Goal: Communication & Community: Answer question/provide support

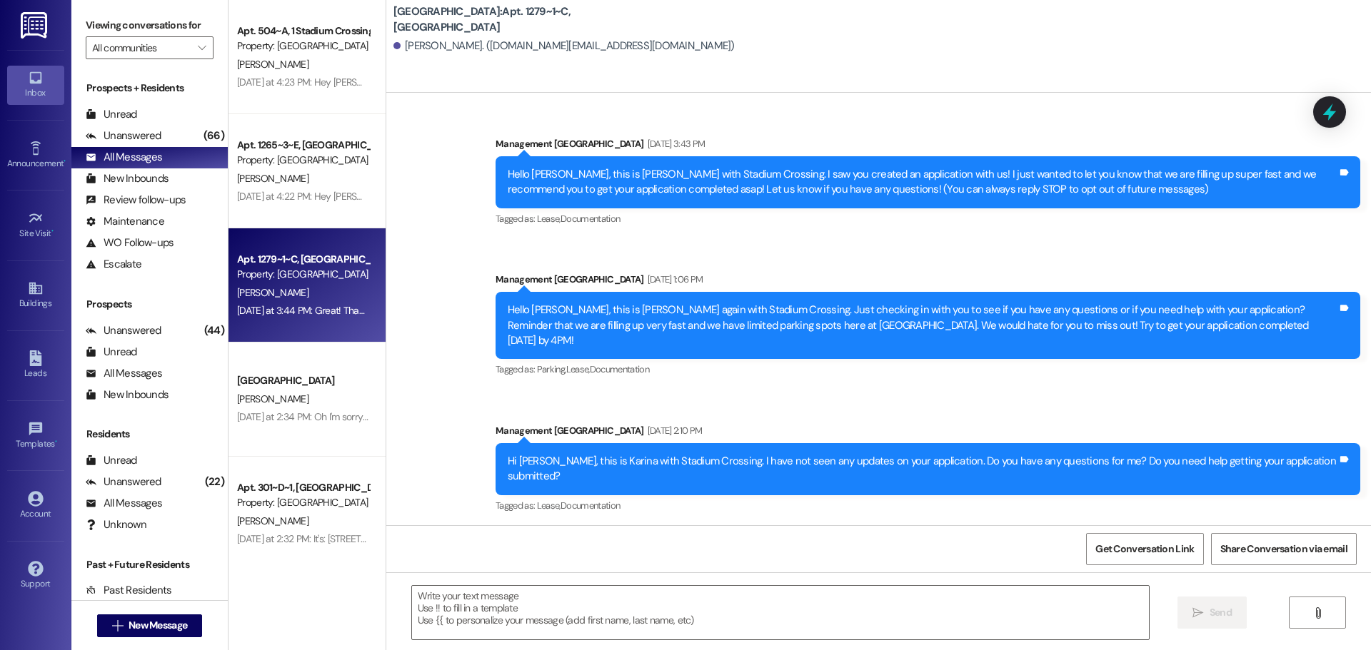
scroll to position [6386, 0]
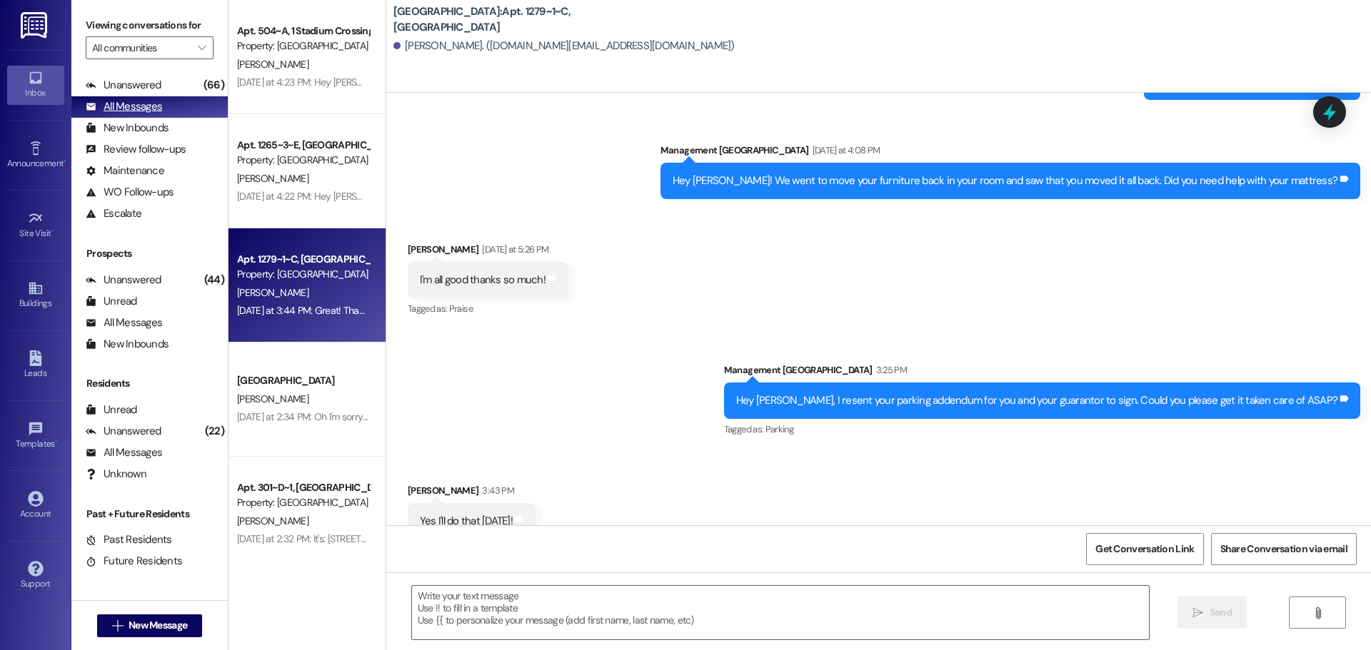
click at [117, 104] on div "All Messages" at bounding box center [124, 106] width 76 height 15
click at [147, 106] on div "All Messages" at bounding box center [124, 106] width 76 height 15
click at [143, 131] on div "New Inbounds" at bounding box center [127, 128] width 83 height 15
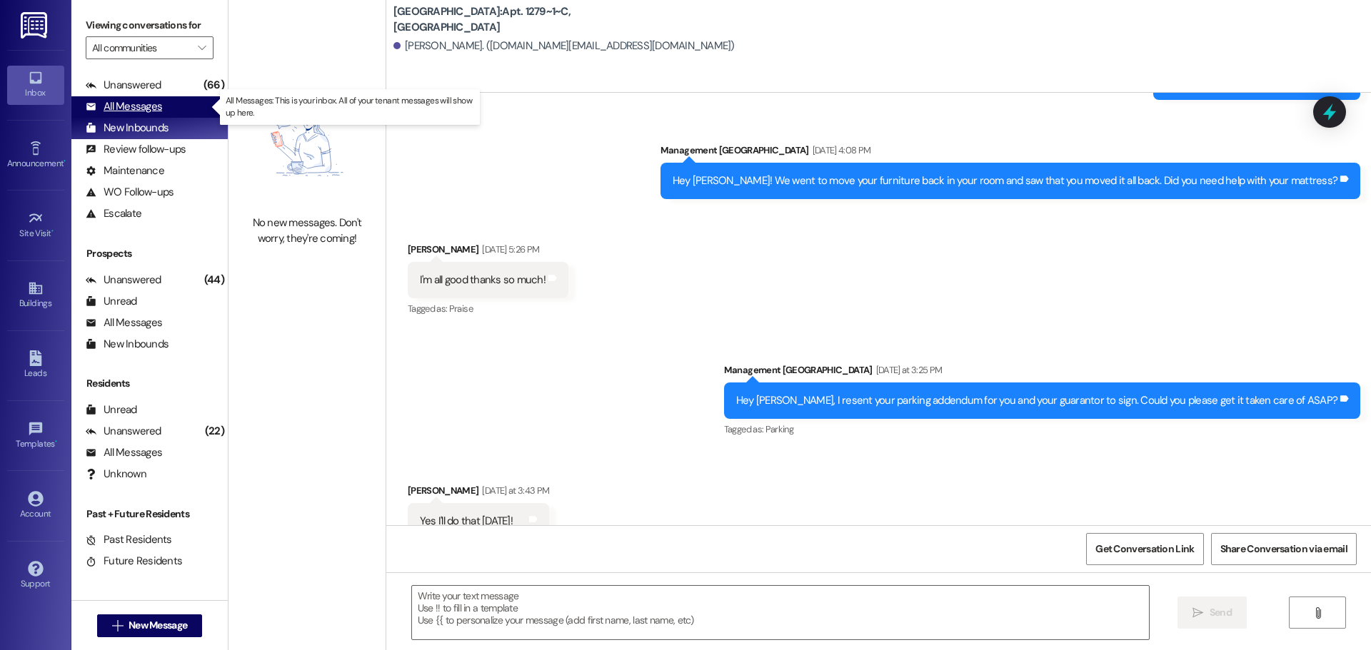
click at [101, 109] on div "All Messages" at bounding box center [124, 106] width 76 height 15
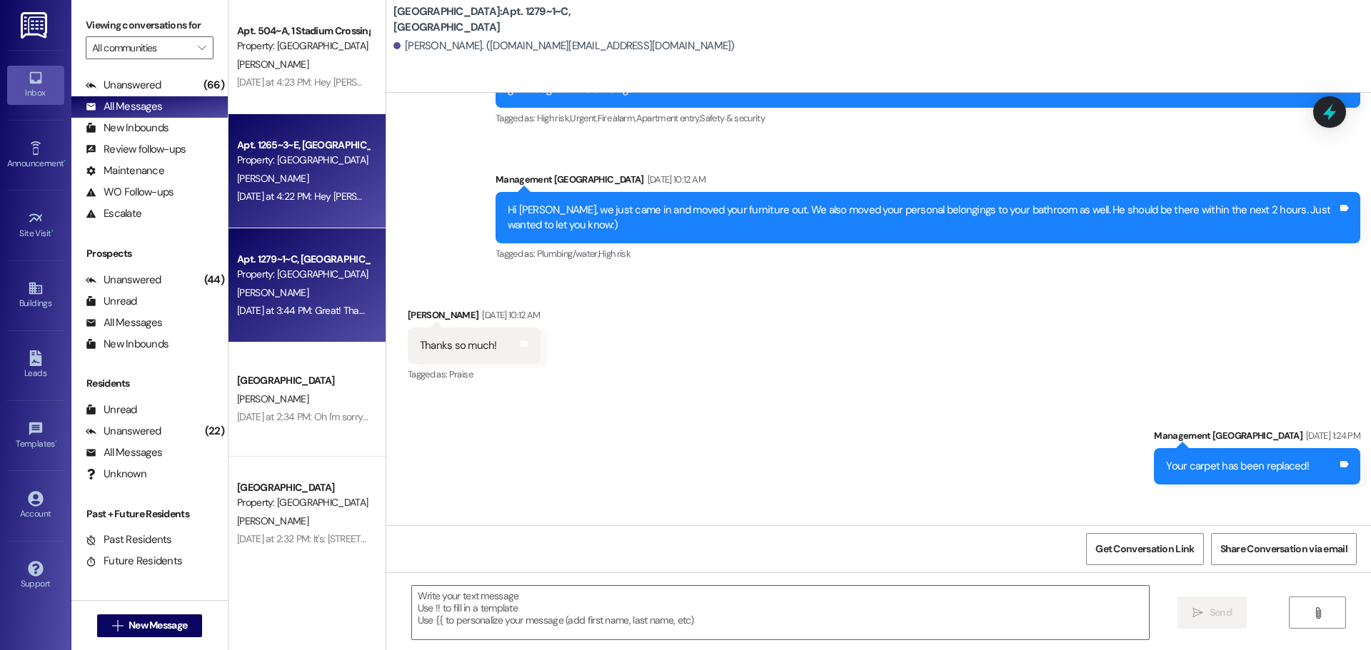
scroll to position [5486, 0]
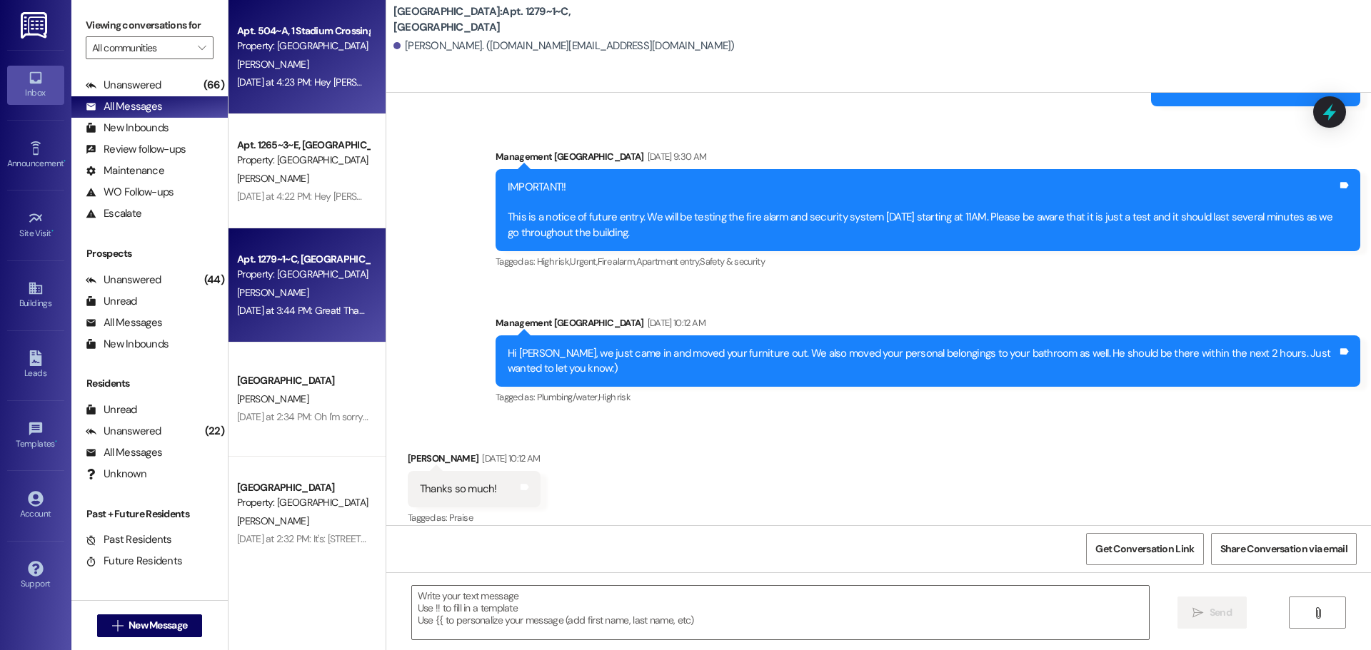
click at [268, 36] on div "Apt. 504~A, 1 Stadium Crossing" at bounding box center [303, 31] width 132 height 15
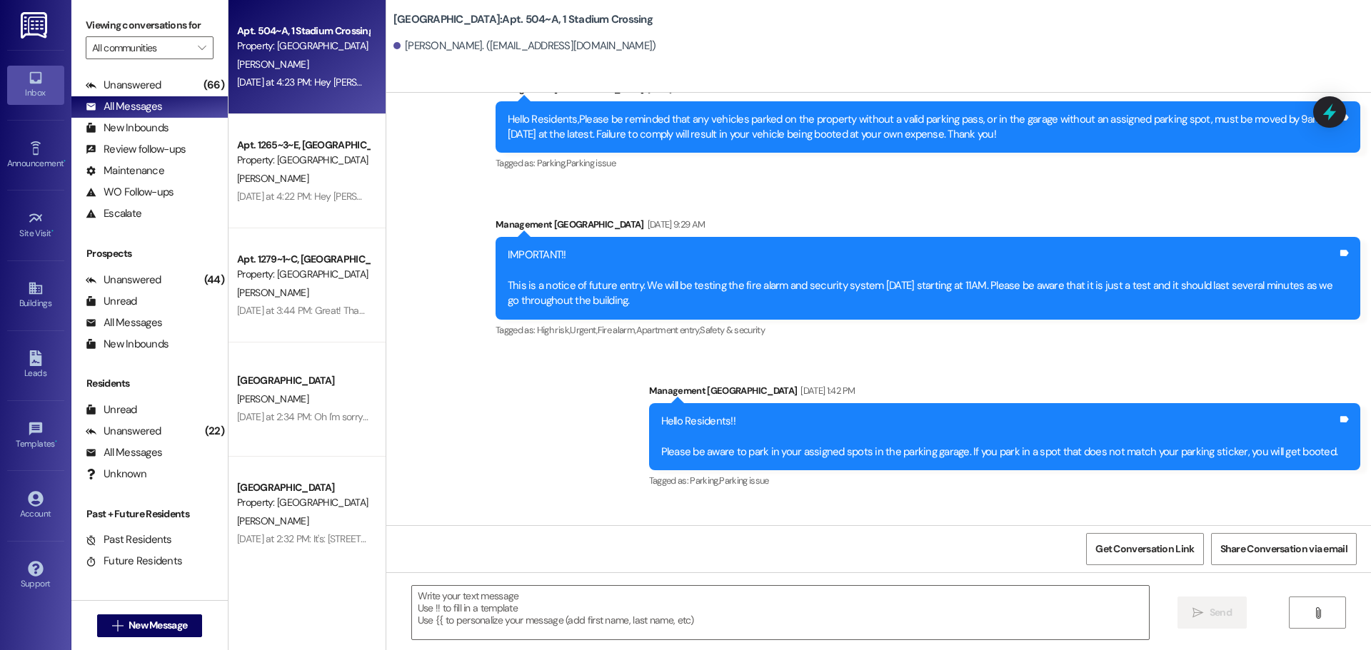
scroll to position [1881, 0]
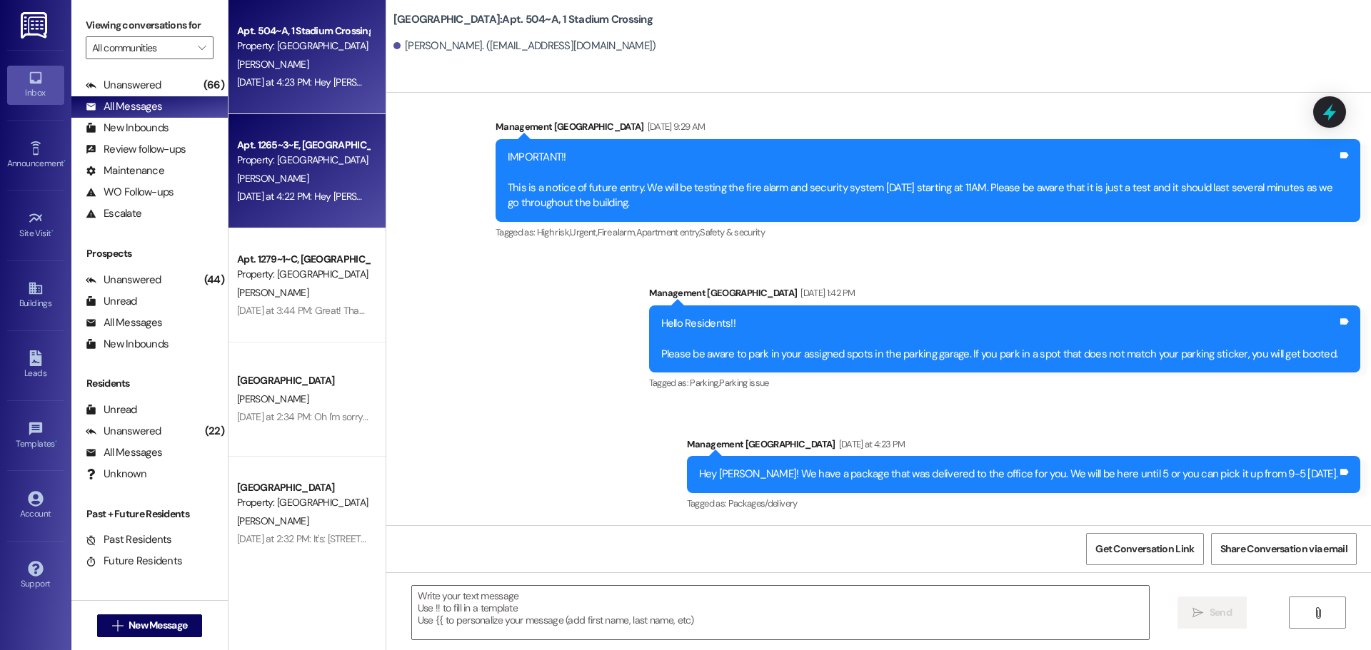
click at [326, 175] on div "[PERSON_NAME]" at bounding box center [303, 179] width 135 height 18
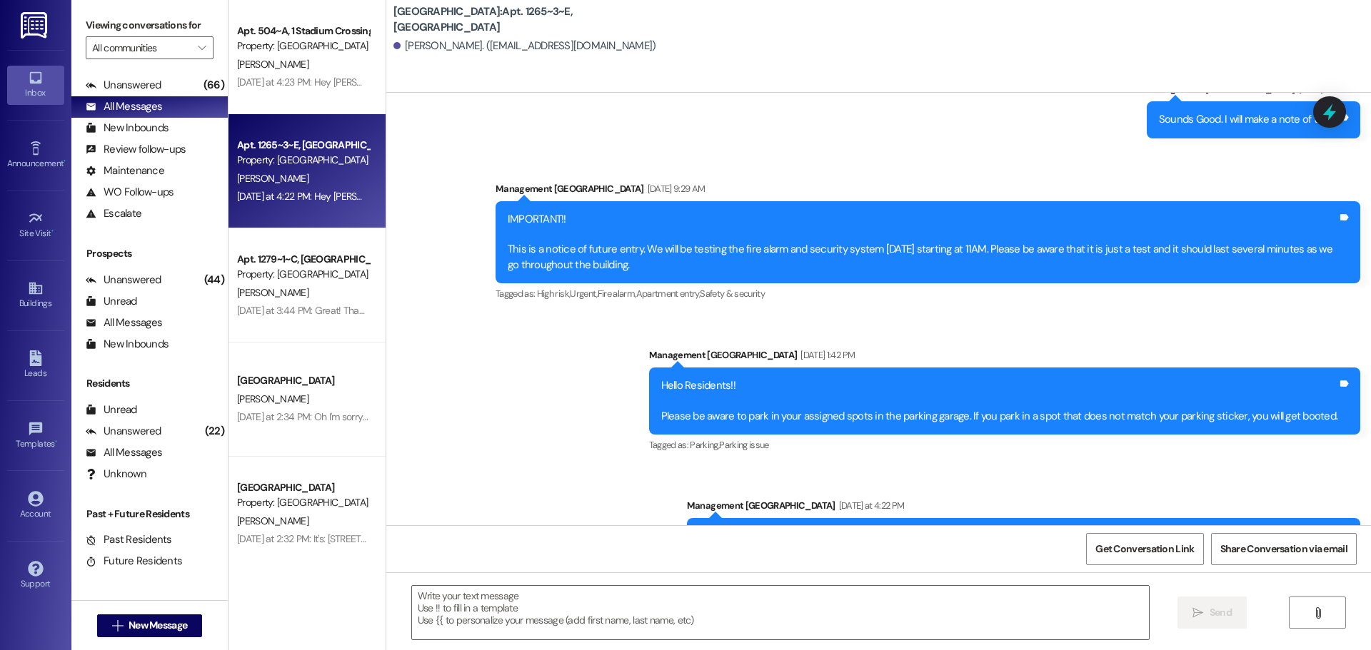
scroll to position [3064, 0]
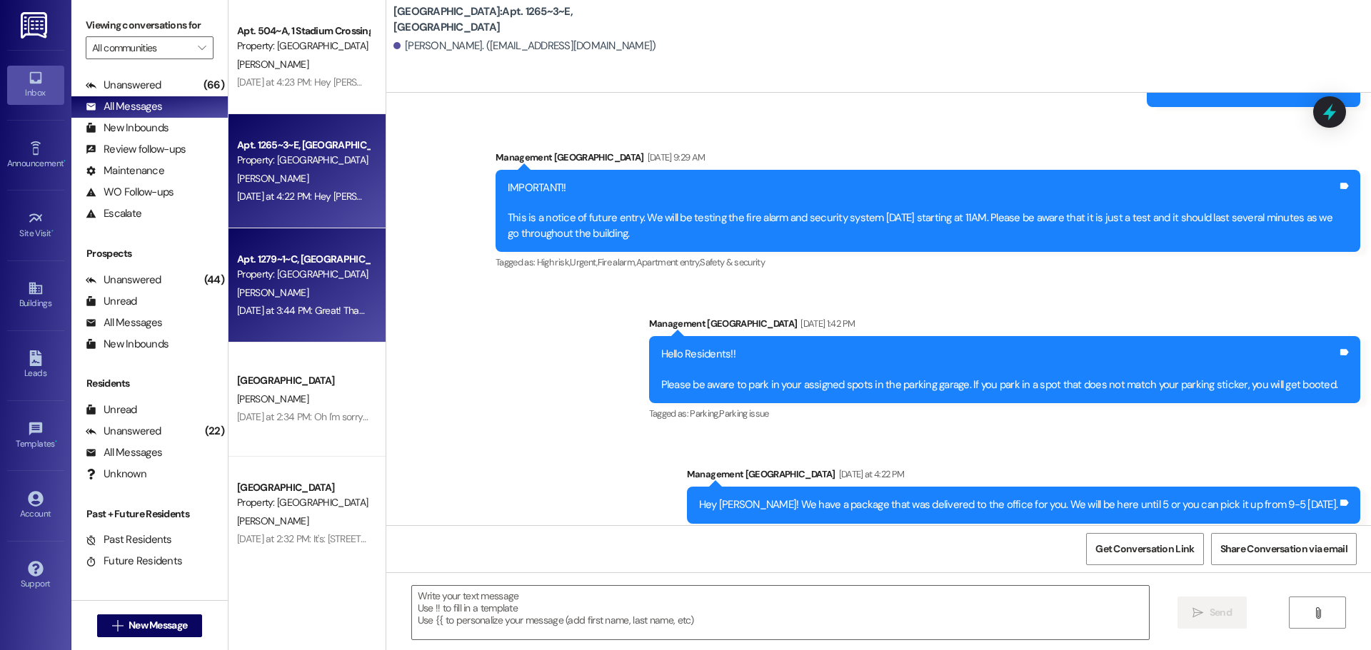
click at [241, 317] on div "[DATE] at 3:44 PM: Great! Thank you! [DATE] at 3:44 PM: Great! Thank you!" at bounding box center [303, 311] width 135 height 18
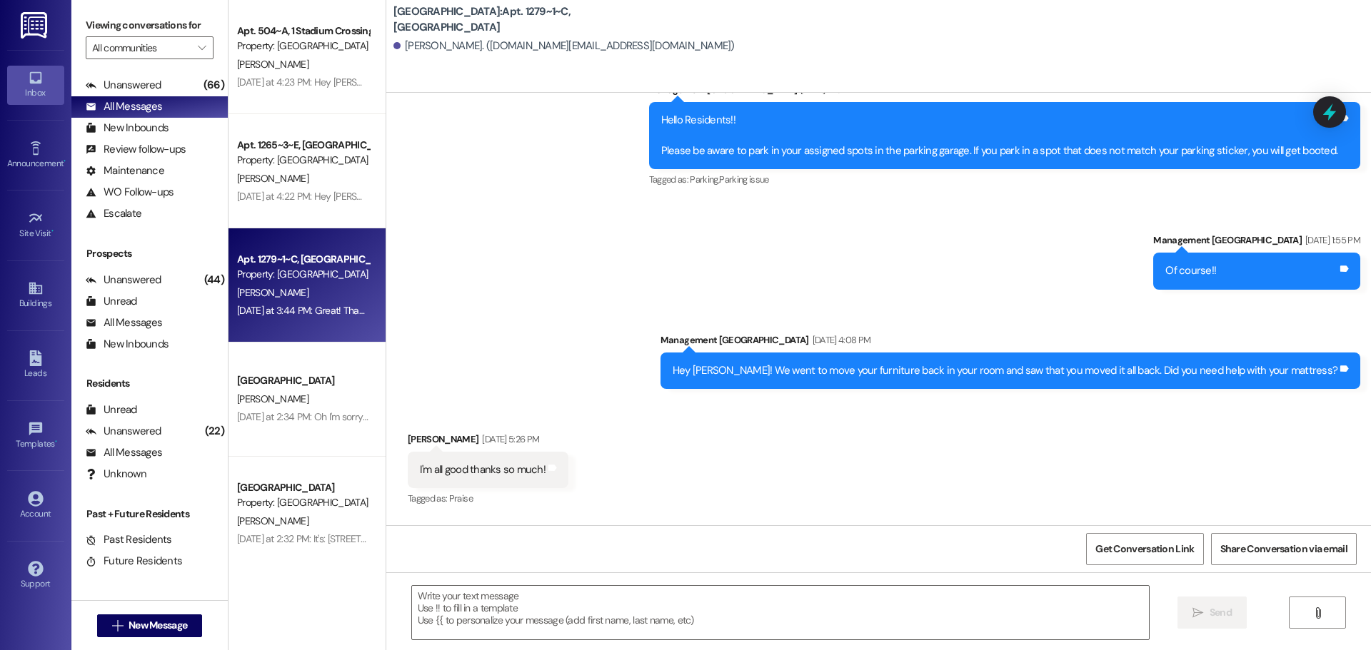
scroll to position [6386, 0]
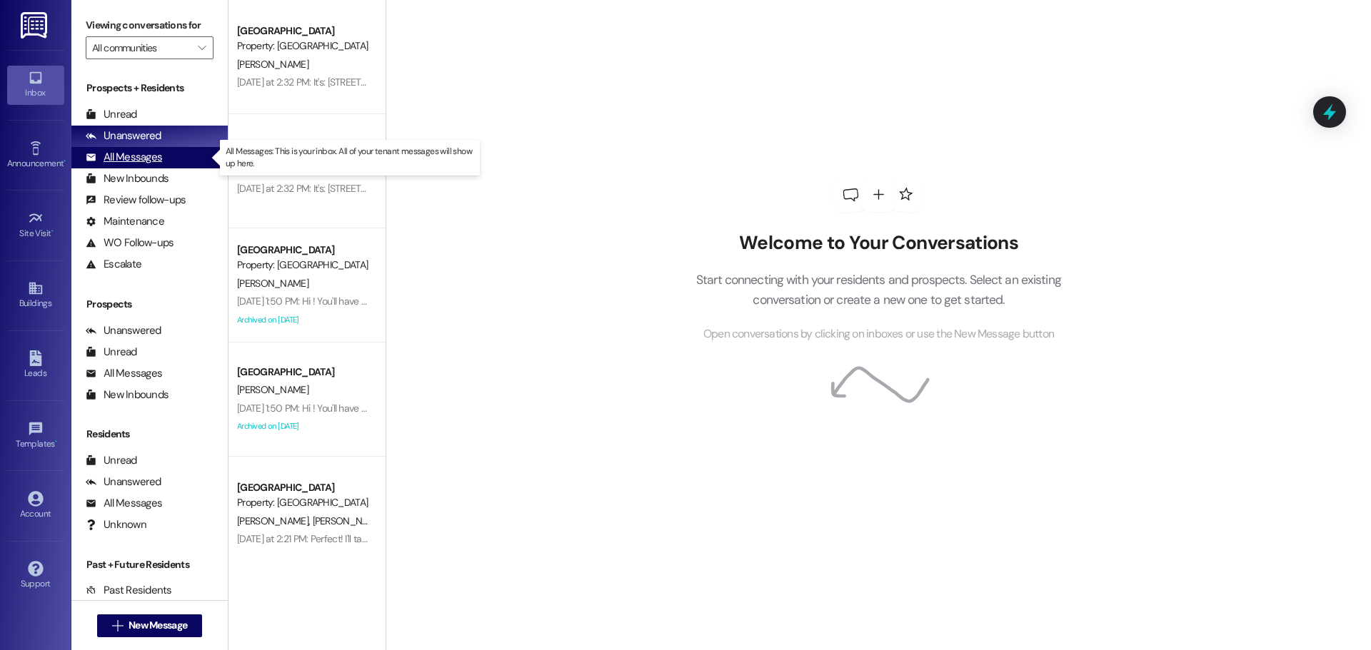
click at [131, 153] on div "All Messages" at bounding box center [124, 157] width 76 height 15
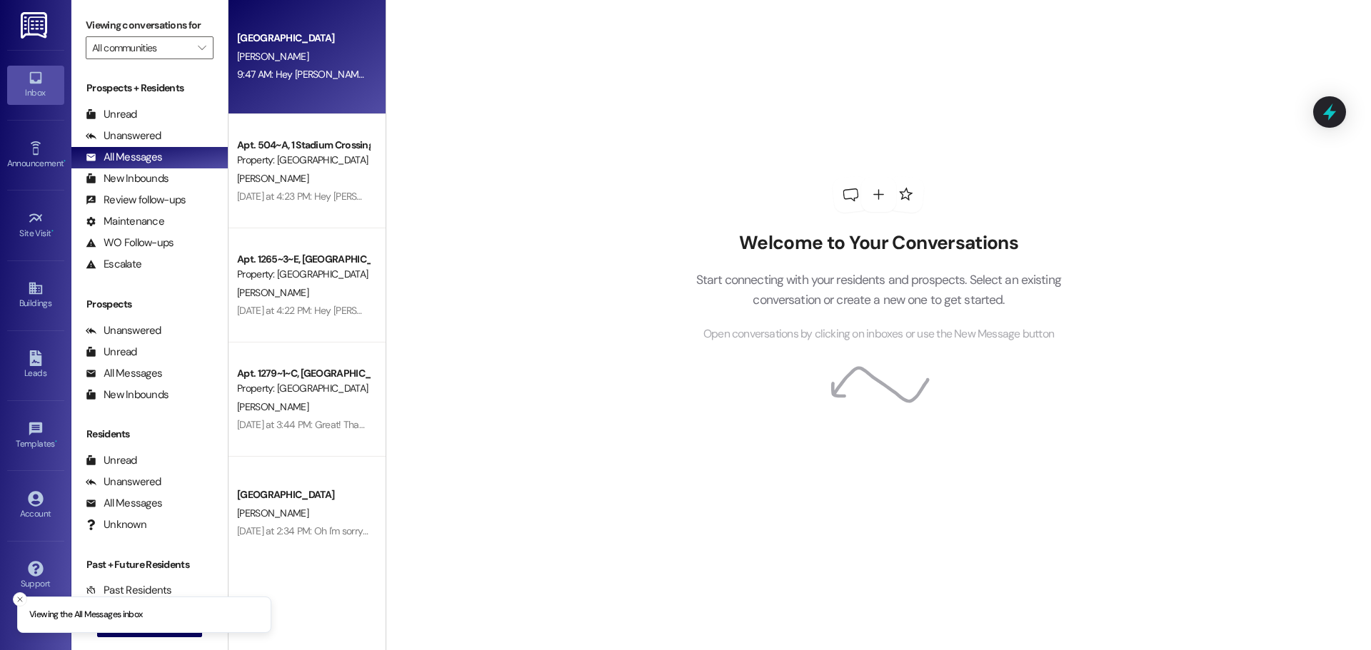
click at [312, 86] on div "Stadium Crossing Prospect [PERSON_NAME] 9:47 AM: Hey [PERSON_NAME], I saw you c…" at bounding box center [306, 57] width 157 height 114
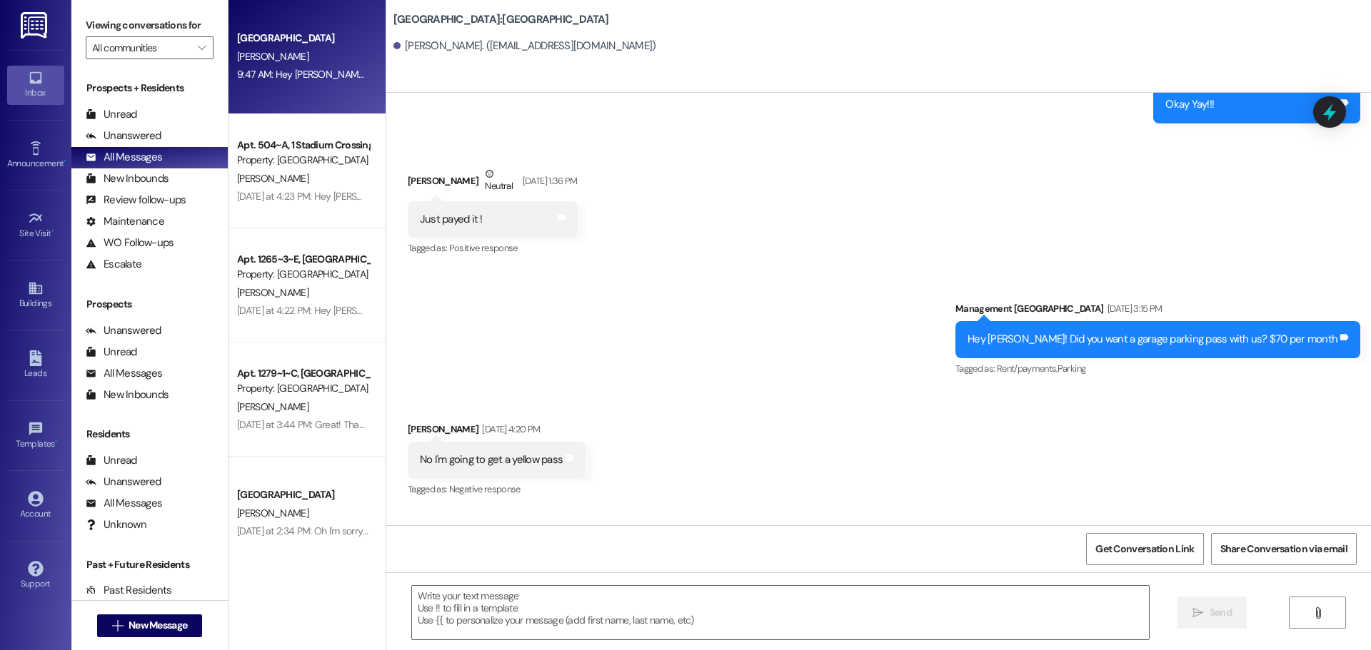
scroll to position [1780, 0]
